Goal: Transaction & Acquisition: Purchase product/service

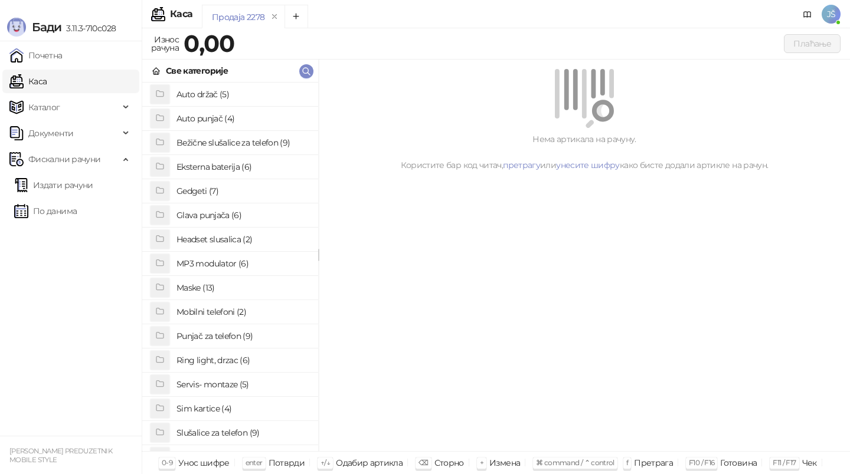
click at [239, 408] on h4 "Sim kartice (4)" at bounding box center [242, 408] width 132 height 19
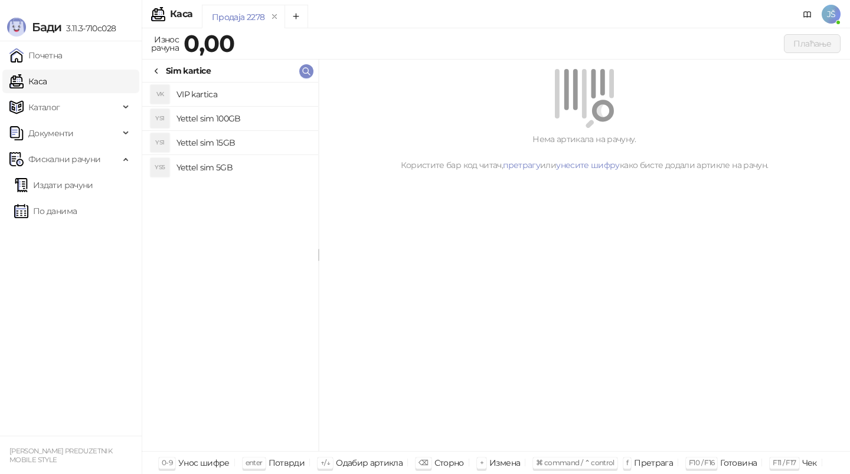
click at [271, 117] on h4 "Yettel sim 100GB" at bounding box center [242, 118] width 132 height 19
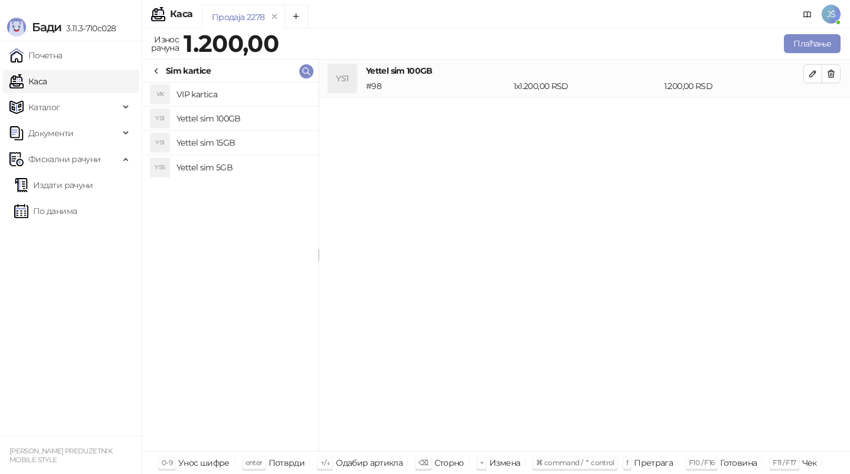
click at [159, 70] on icon at bounding box center [156, 71] width 9 height 9
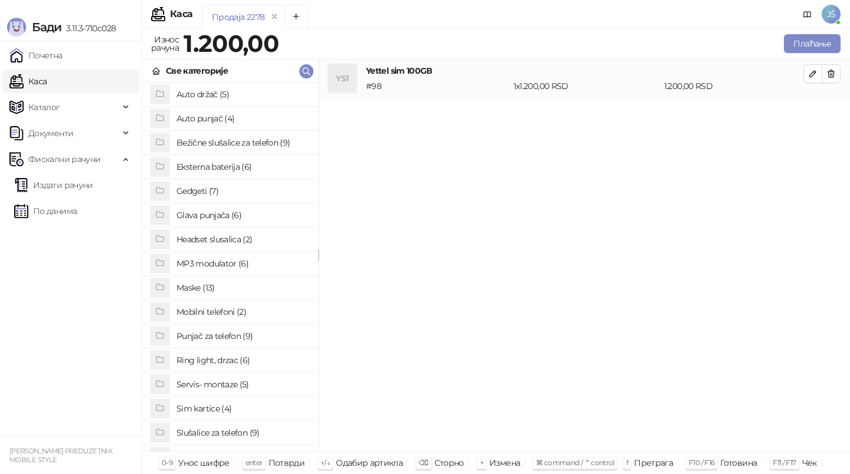
click at [232, 209] on h4 "Glava punjača (6)" at bounding box center [242, 215] width 132 height 19
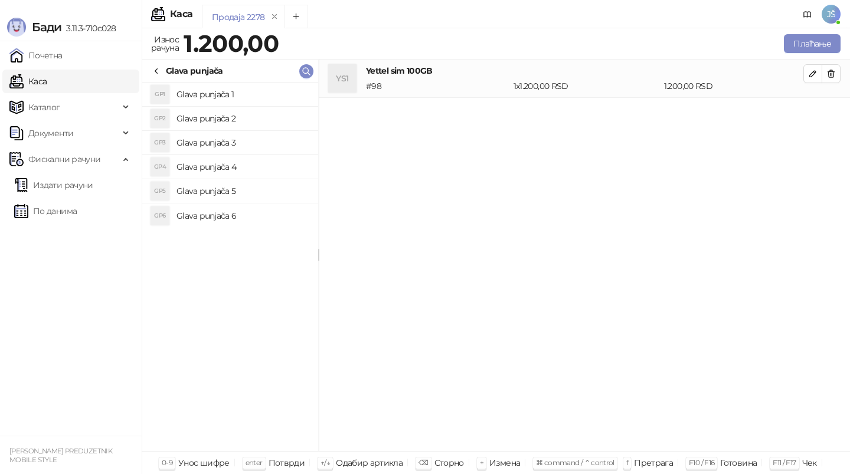
click at [243, 97] on h4 "Glava punjača 1" at bounding box center [242, 94] width 132 height 19
click at [239, 212] on h4 "Glava punjača 6" at bounding box center [242, 216] width 132 height 19
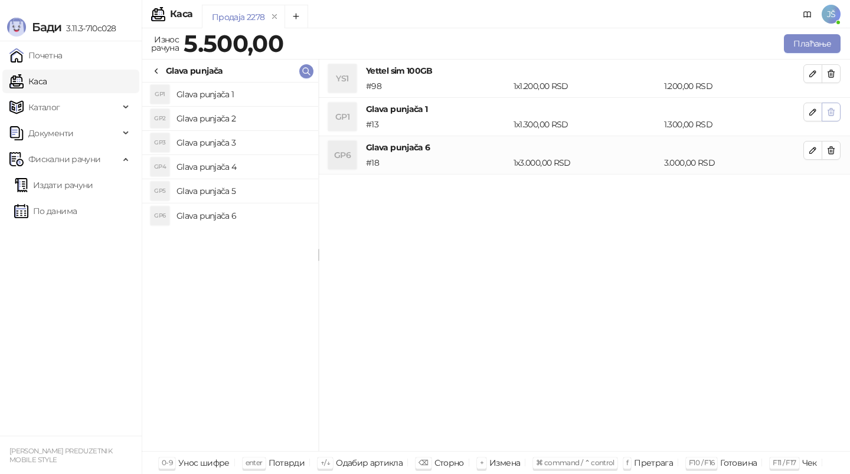
click at [827, 109] on icon "button" at bounding box center [830, 111] width 9 height 9
click at [827, 146] on icon "button" at bounding box center [830, 150] width 9 height 9
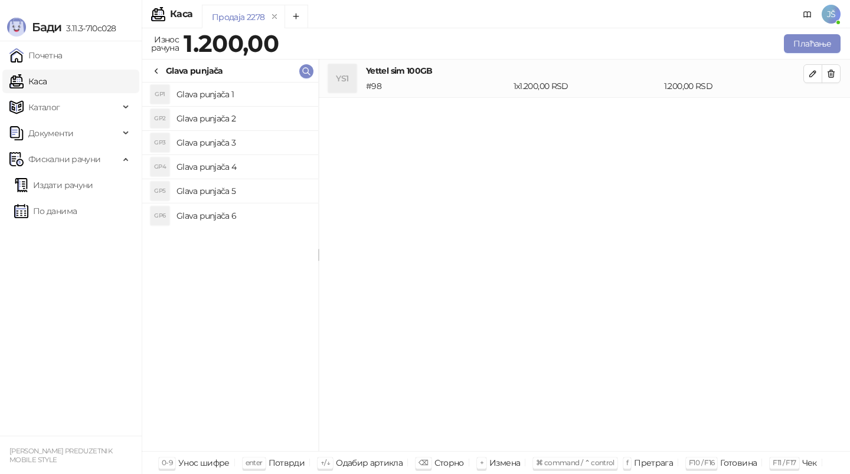
click at [159, 68] on icon at bounding box center [156, 71] width 9 height 9
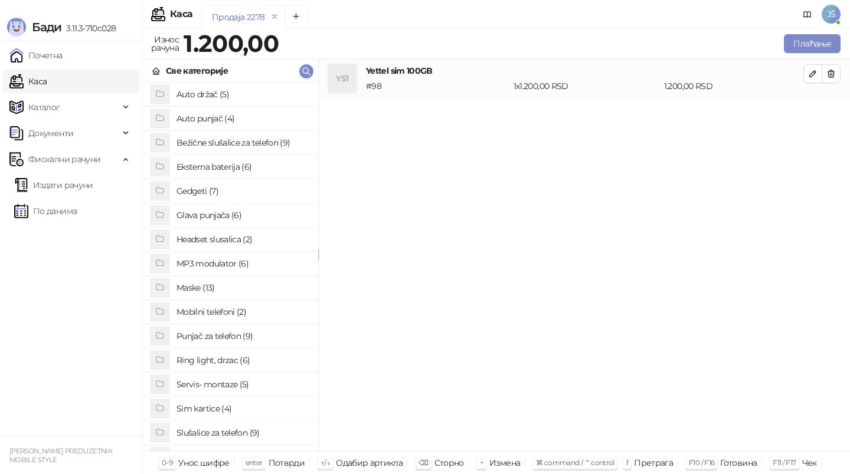
click at [231, 183] on h4 "Gedgeti (7)" at bounding box center [242, 191] width 132 height 19
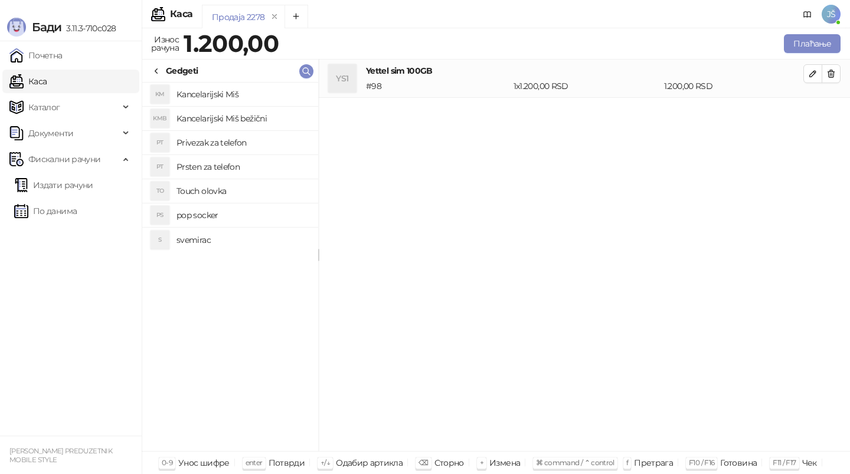
click at [244, 234] on h4 "svemirac" at bounding box center [242, 240] width 132 height 19
click at [808, 45] on button "Плаћање" at bounding box center [812, 43] width 57 height 19
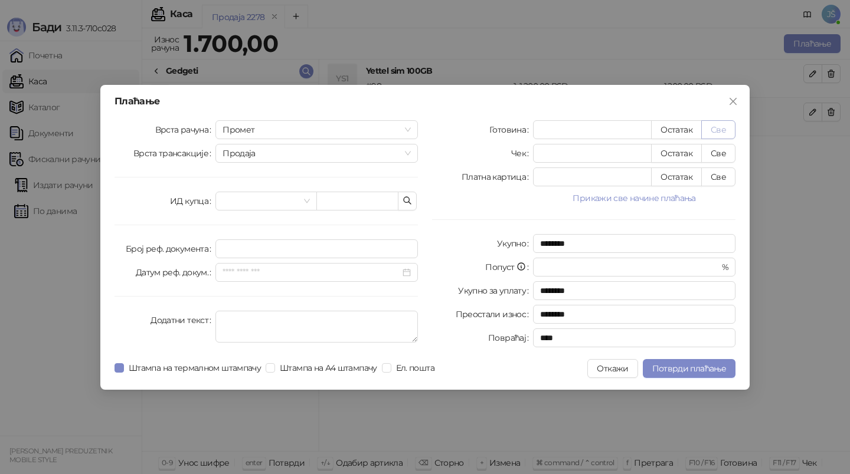
click at [726, 128] on button "Све" at bounding box center [718, 129] width 34 height 19
type input "****"
click at [676, 373] on span "Потврди плаћање" at bounding box center [689, 368] width 74 height 11
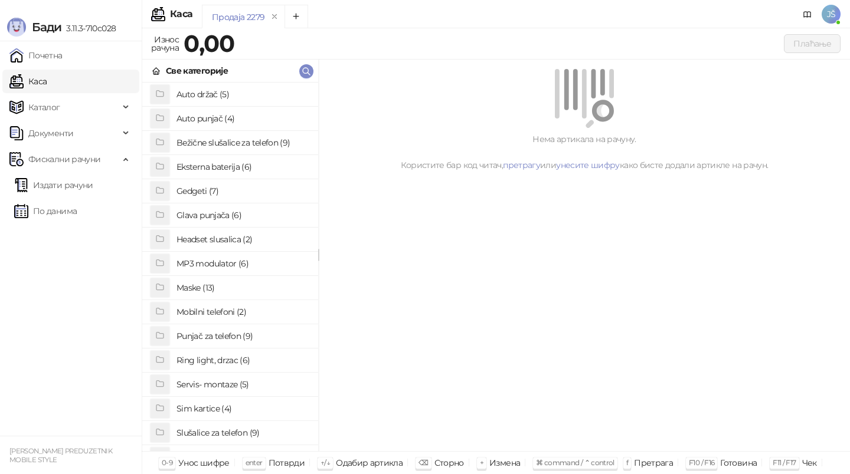
click at [23, 2] on div "Бади 3.11.3-710c028" at bounding box center [71, 20] width 142 height 41
click at [63, 64] on link "Почетна" at bounding box center [35, 56] width 53 height 24
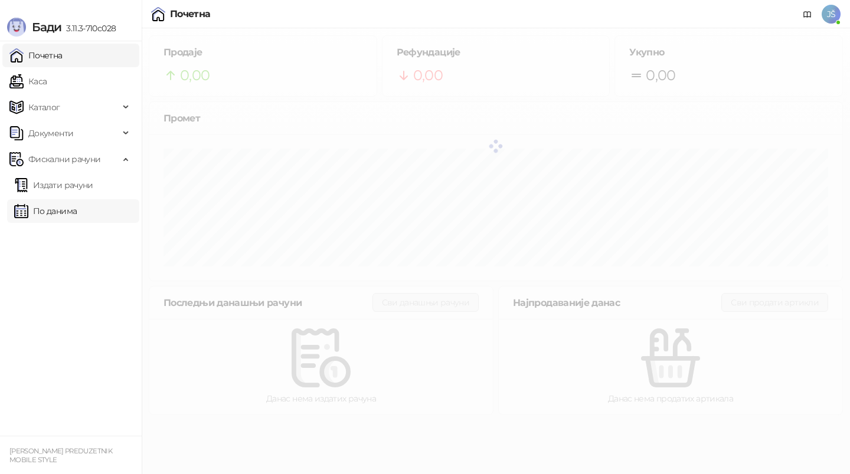
click at [68, 207] on link "По данима" at bounding box center [45, 211] width 63 height 24
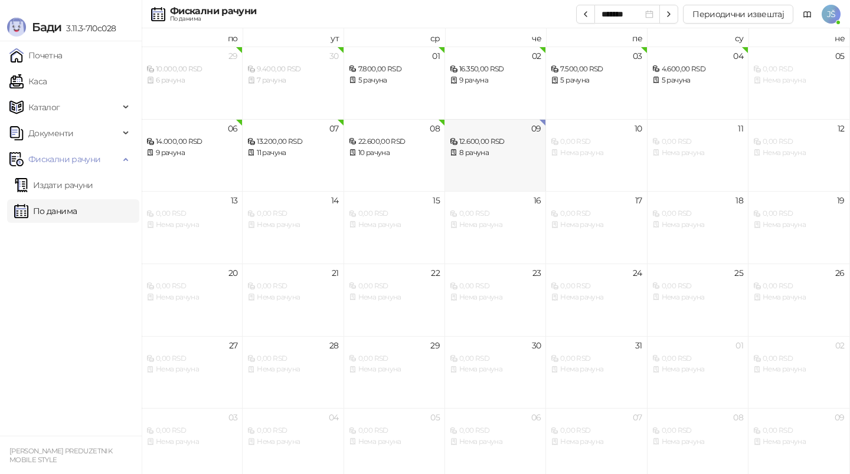
click at [481, 174] on div "09 12.600,00 RSD 8 рачуна" at bounding box center [495, 155] width 101 height 73
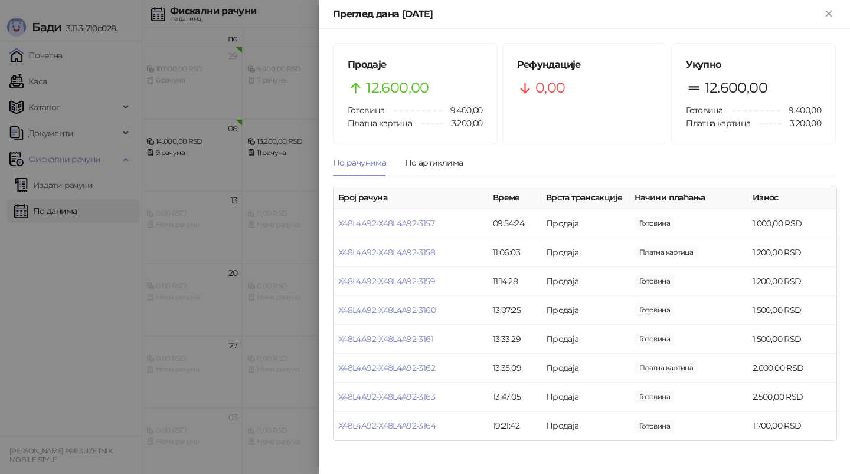
click at [300, 274] on div at bounding box center [425, 237] width 850 height 474
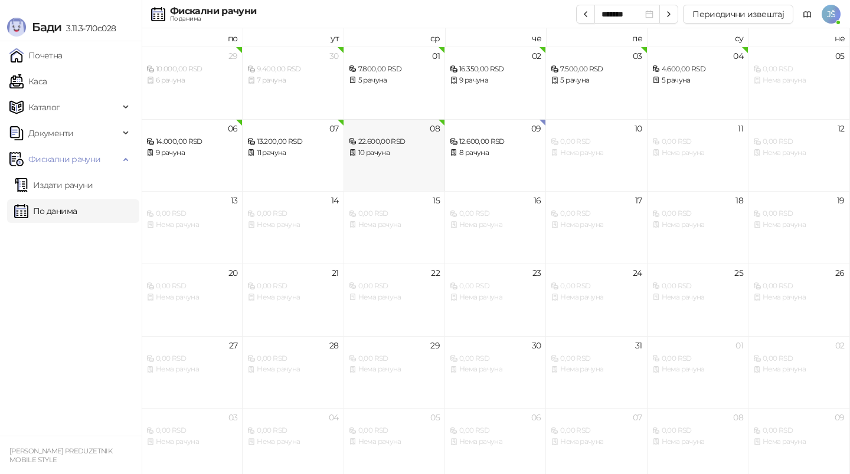
click at [387, 169] on div "08 22.600,00 RSD 10 рачуна" at bounding box center [394, 155] width 101 height 73
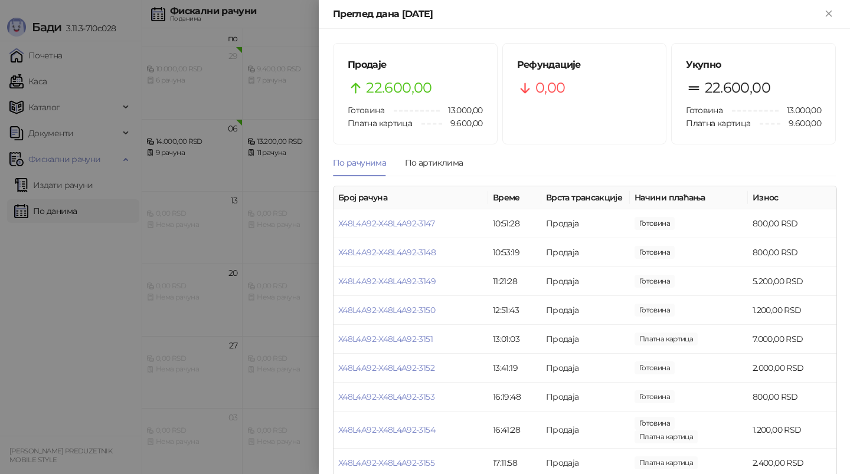
click at [283, 179] on div at bounding box center [425, 237] width 850 height 474
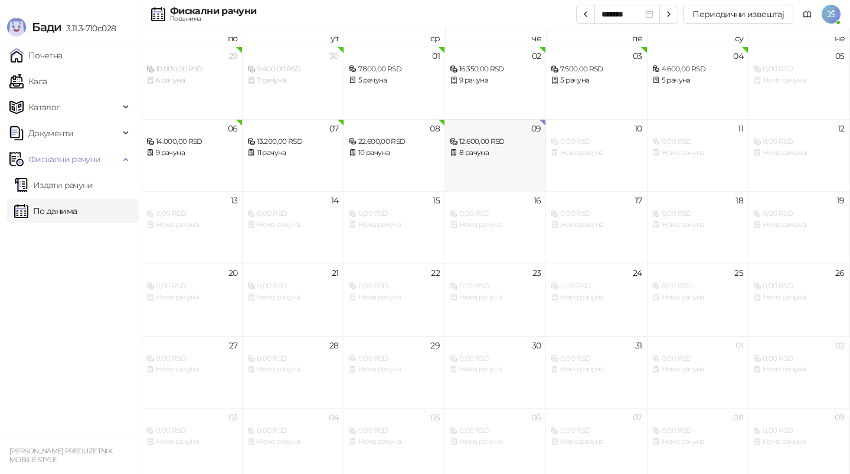
click at [464, 136] on div "12.600,00 RSD" at bounding box center [495, 141] width 91 height 11
